Goal: Book appointment/travel/reservation

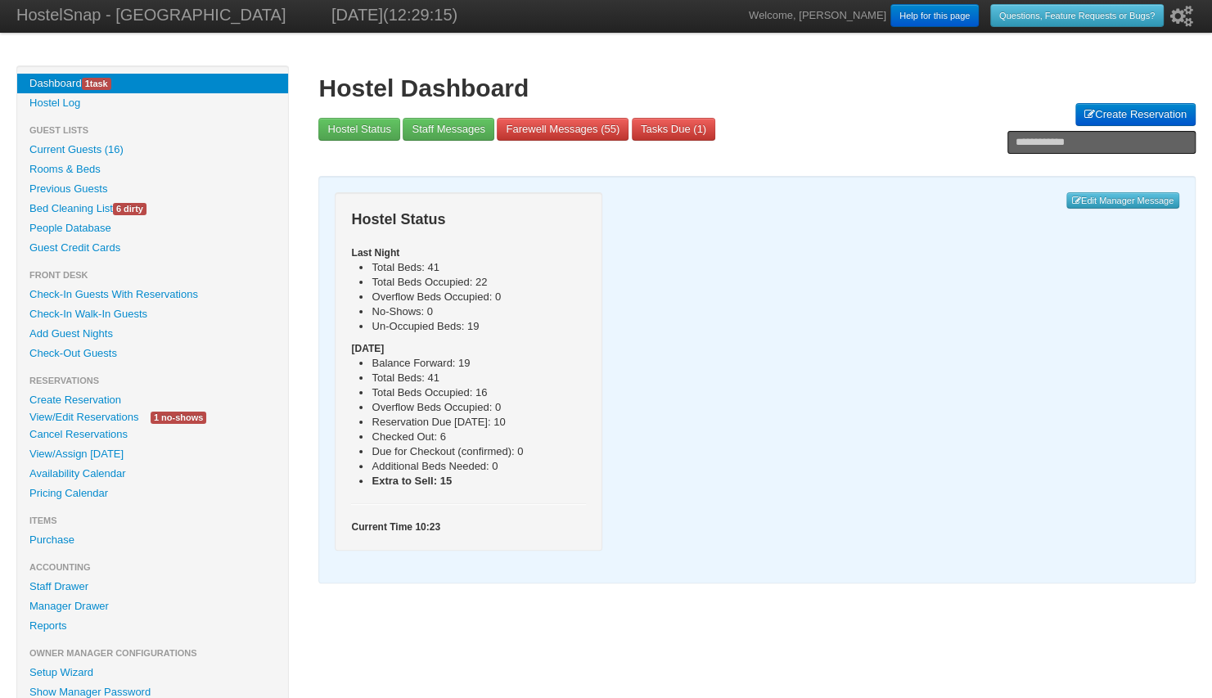
click at [70, 496] on link "Pricing Calendar" at bounding box center [152, 494] width 271 height 20
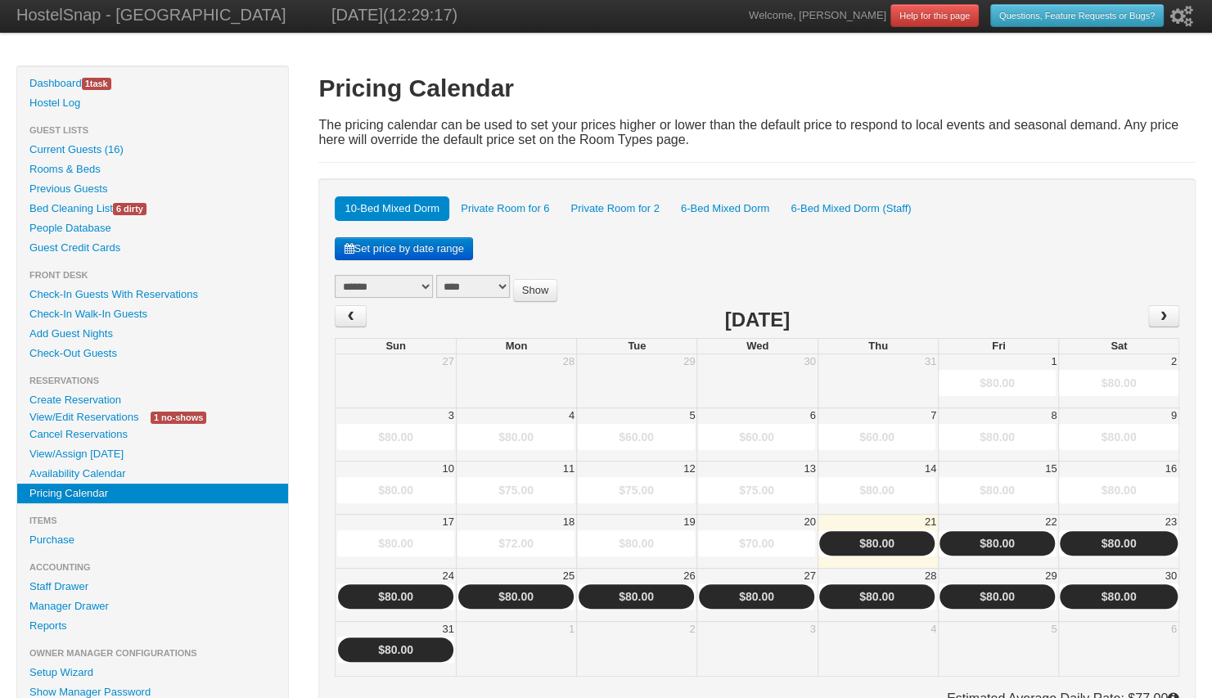
click at [717, 206] on link "6-Bed Mixed Dorm" at bounding box center [725, 208] width 108 height 25
click at [1164, 313] on span "›" at bounding box center [1163, 316] width 13 height 25
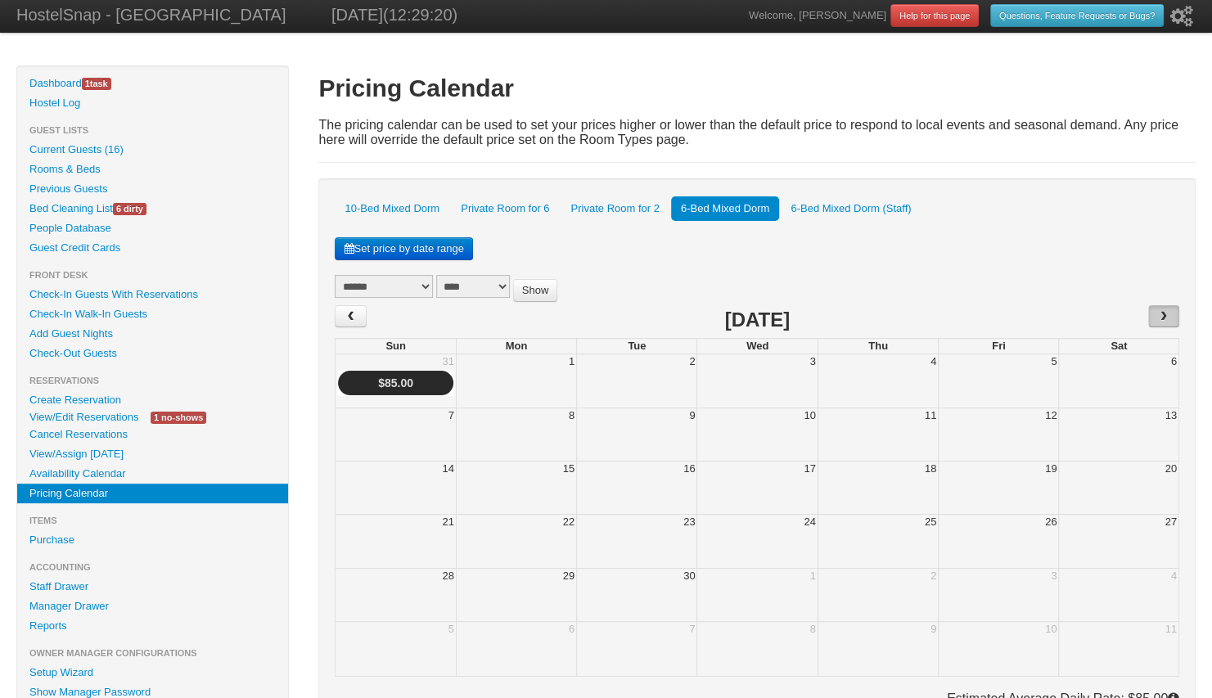
click at [1164, 313] on span "›" at bounding box center [1163, 316] width 13 height 25
